Goal: Information Seeking & Learning: Learn about a topic

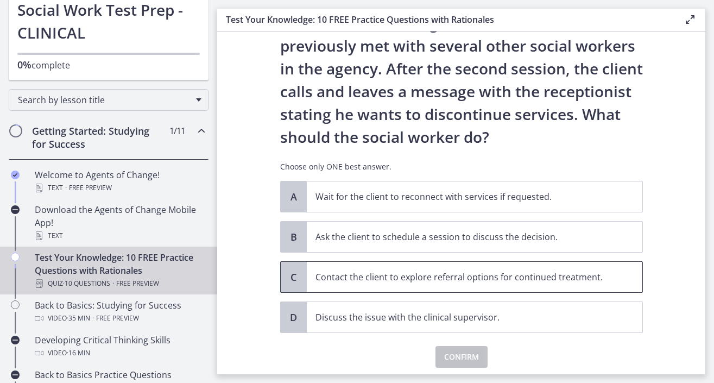
scroll to position [79, 0]
click at [433, 277] on p "Contact the client to explore referral options for continued treatment." at bounding box center [463, 275] width 296 height 13
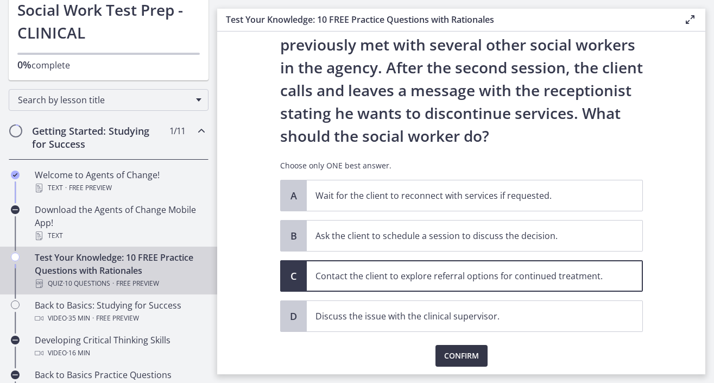
click at [457, 349] on span "Confirm" at bounding box center [461, 355] width 35 height 13
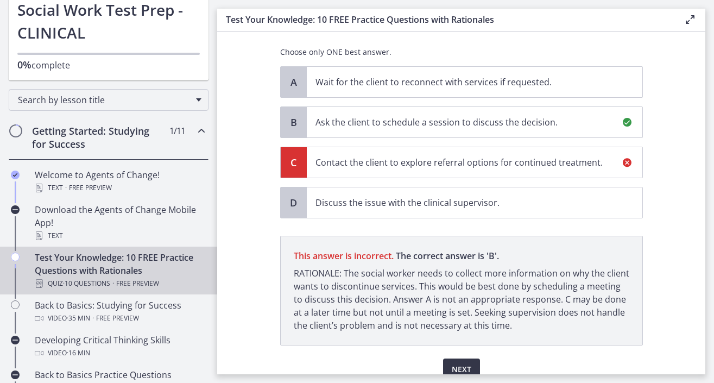
scroll to position [242, 0]
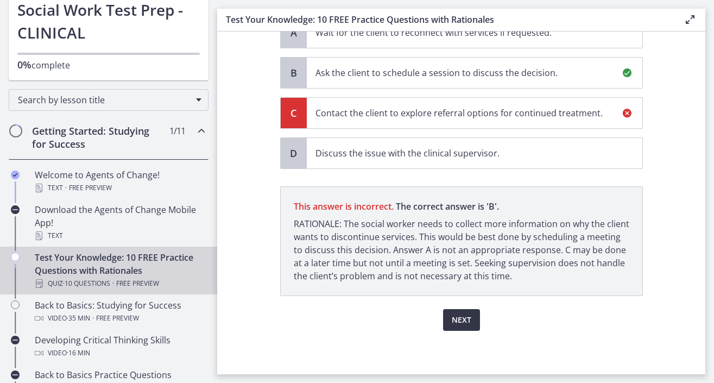
click at [460, 317] on span "Next" at bounding box center [462, 319] width 20 height 13
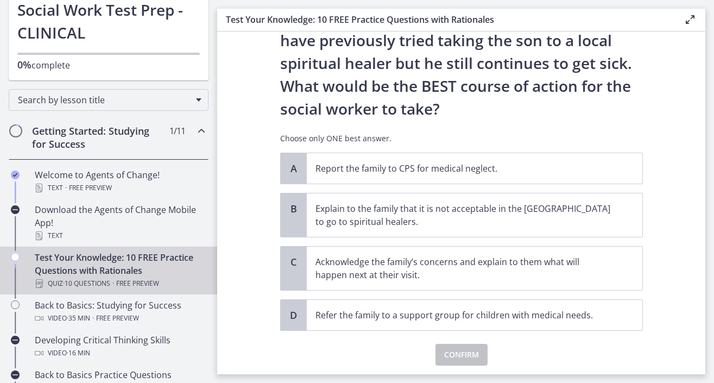
scroll to position [205, 0]
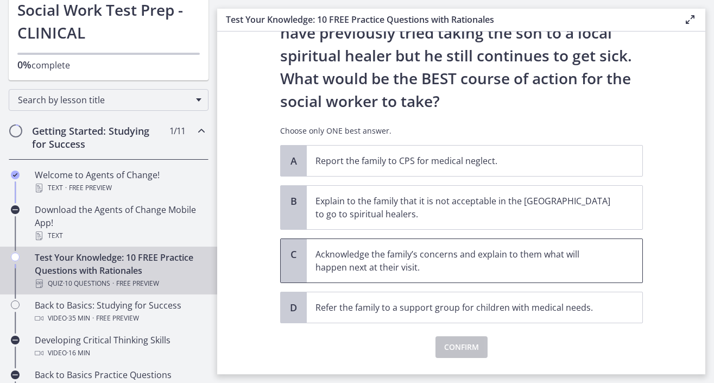
click at [429, 260] on p "Acknowledge the family’s concerns and explain to them what will happen next at …" at bounding box center [463, 261] width 296 height 26
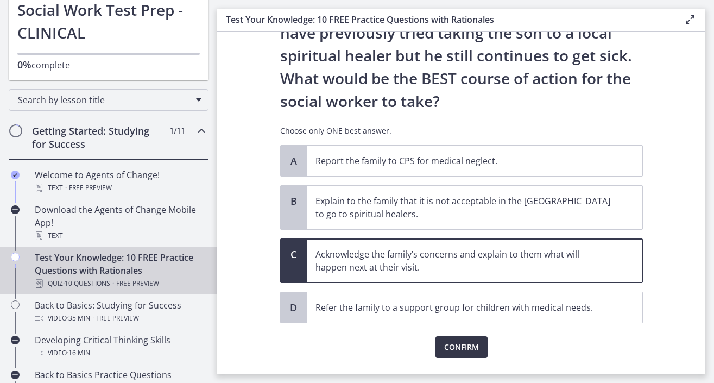
click at [457, 344] on span "Confirm" at bounding box center [461, 346] width 35 height 13
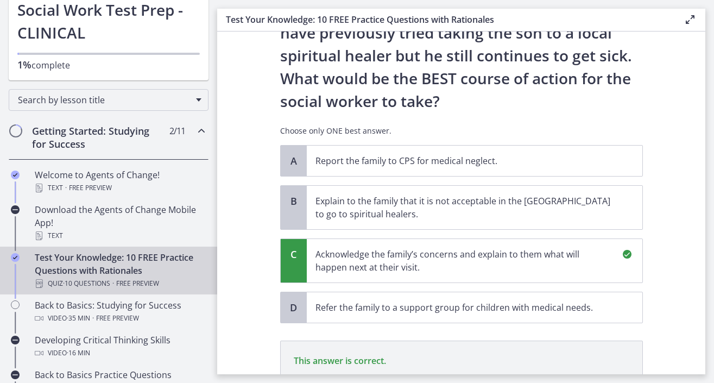
scroll to position [359, 0]
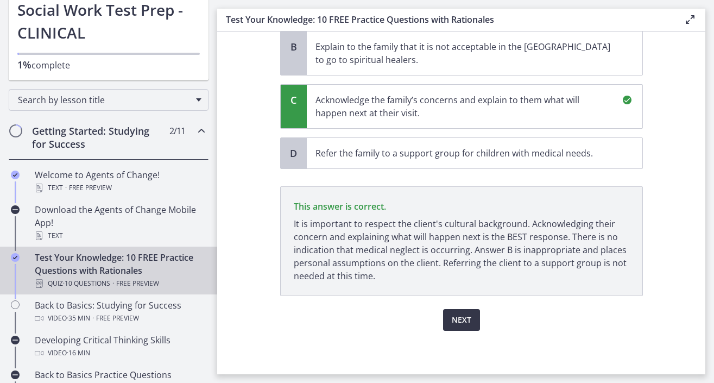
click at [459, 328] on button "Next" at bounding box center [461, 320] width 37 height 22
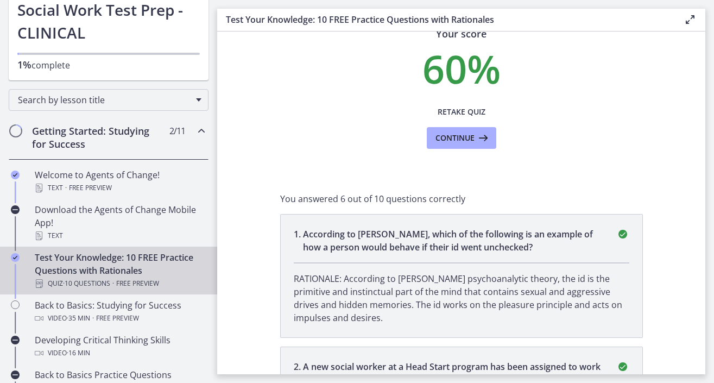
scroll to position [0, 0]
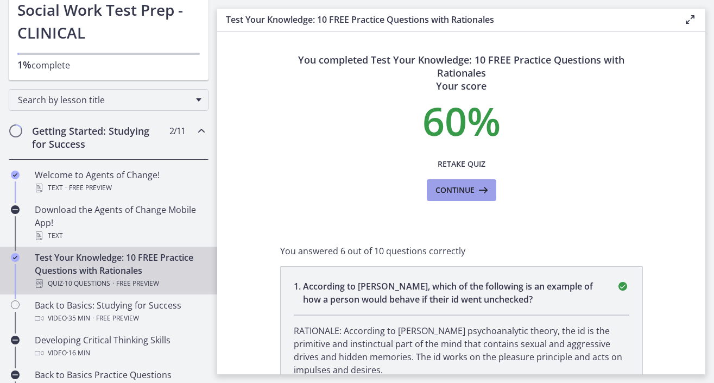
click at [441, 197] on button "Continue" at bounding box center [461, 190] width 69 height 22
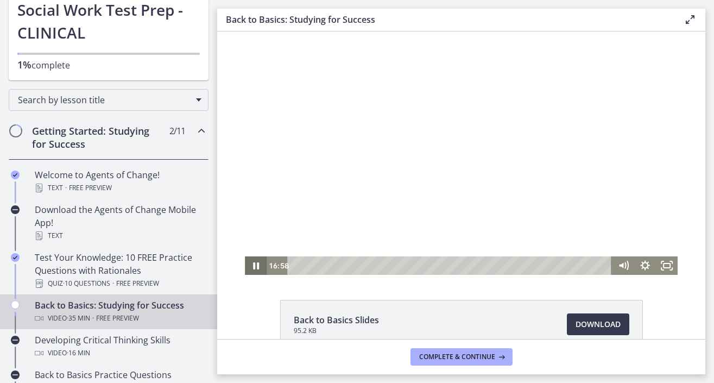
click at [259, 269] on icon "Pause" at bounding box center [256, 265] width 22 height 18
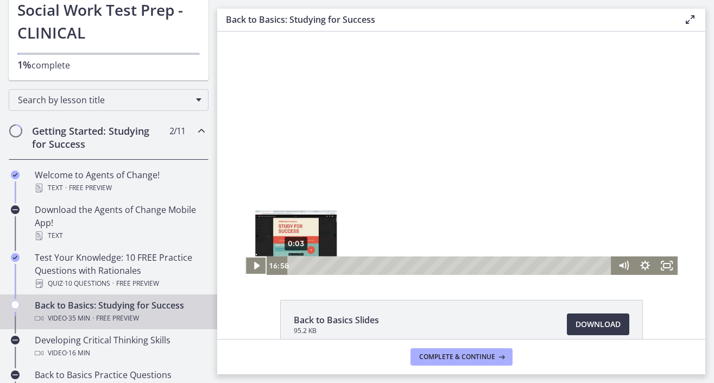
click at [296, 265] on div "0:03" at bounding box center [451, 265] width 312 height 18
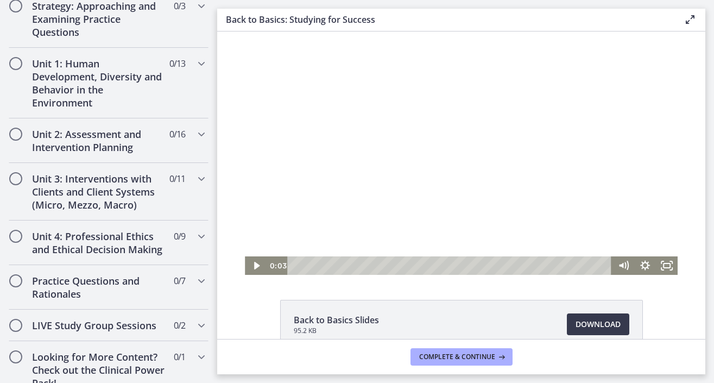
scroll to position [929, 0]
